Goal: Task Accomplishment & Management: Use online tool/utility

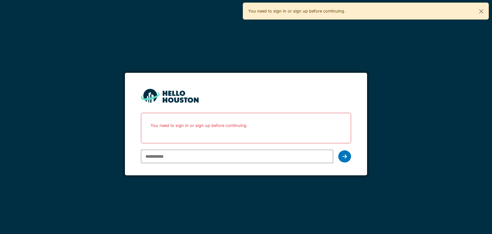
type input "**********"
click at [349, 156] on div at bounding box center [345, 156] width 13 height 12
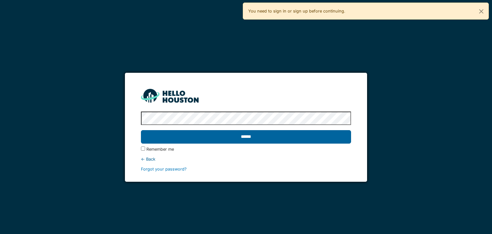
click at [233, 138] on input "******" at bounding box center [246, 136] width 210 height 13
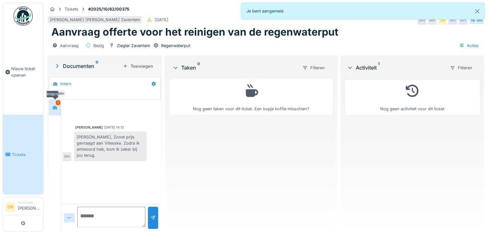
click at [56, 108] on icon at bounding box center [54, 107] width 5 height 4
